Goal: Information Seeking & Learning: Understand process/instructions

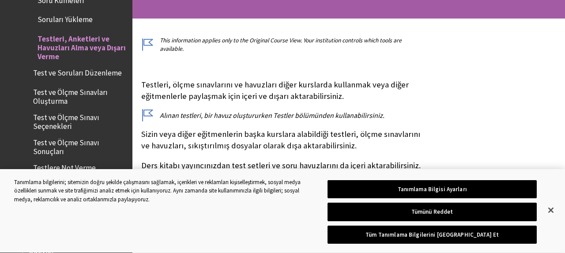
scroll to position [146, 0]
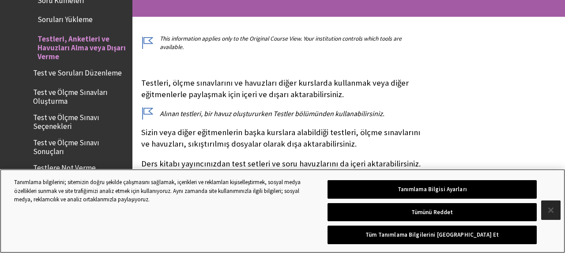
click at [553, 212] on button "Kapat" at bounding box center [551, 210] width 19 height 19
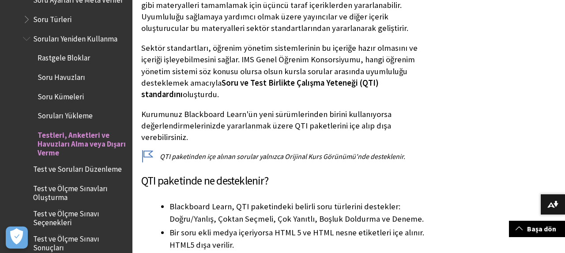
scroll to position [959, 0]
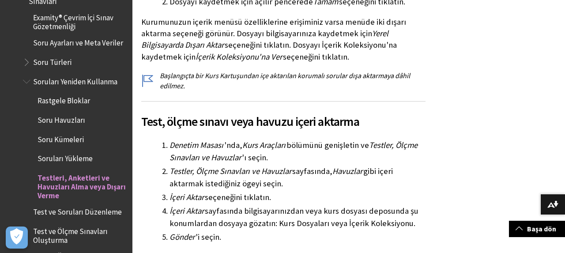
scroll to position [1115, 0]
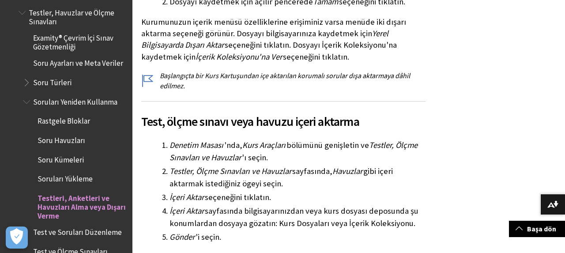
click at [30, 95] on span "Book outline for Blackboard Learn Help" at bounding box center [27, 100] width 9 height 11
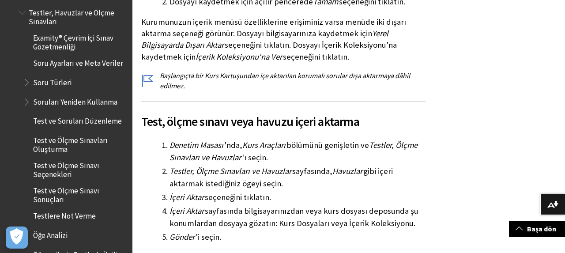
click at [68, 140] on ul "Examity® Çevrim İçi Sınav Gözetmenliği Soru Ayarları ve Meta Veriler Soru Türle…" at bounding box center [73, 149] width 109 height 238
click at [76, 158] on span "Test ve Ölçme Sınavı Seçenekleri" at bounding box center [79, 168] width 93 height 21
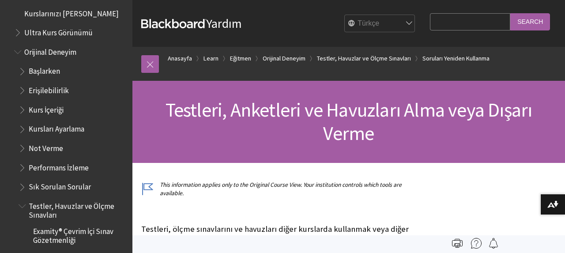
scroll to position [896, 0]
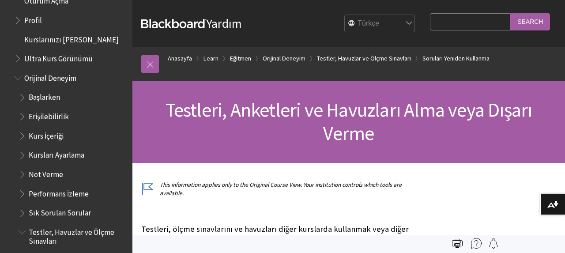
click at [57, 90] on span "Başlarken" at bounding box center [44, 96] width 31 height 12
click at [54, 90] on span "Başlarken" at bounding box center [45, 96] width 33 height 12
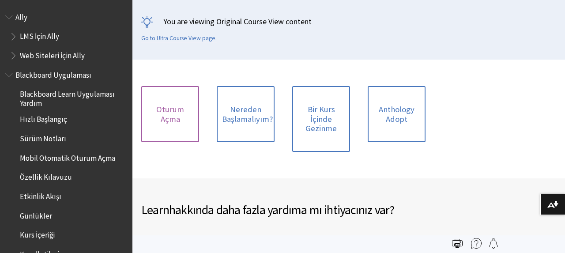
scroll to position [959, 0]
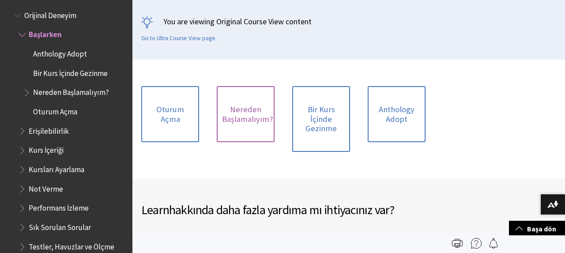
click at [246, 104] on link "Nereden Başlamalıyım?" at bounding box center [246, 114] width 58 height 56
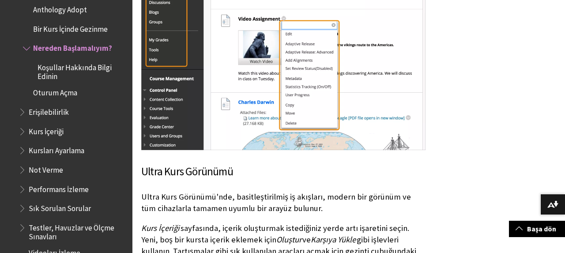
scroll to position [1077, 0]
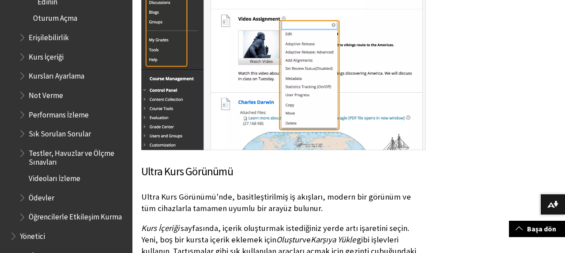
click at [78, 146] on span "Testler, Havuzlar ve Ölçme Sınavları" at bounding box center [78, 156] width 98 height 21
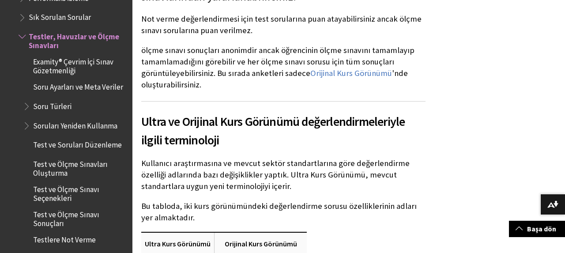
scroll to position [302, 0]
